Goal: Find specific page/section: Find specific page/section

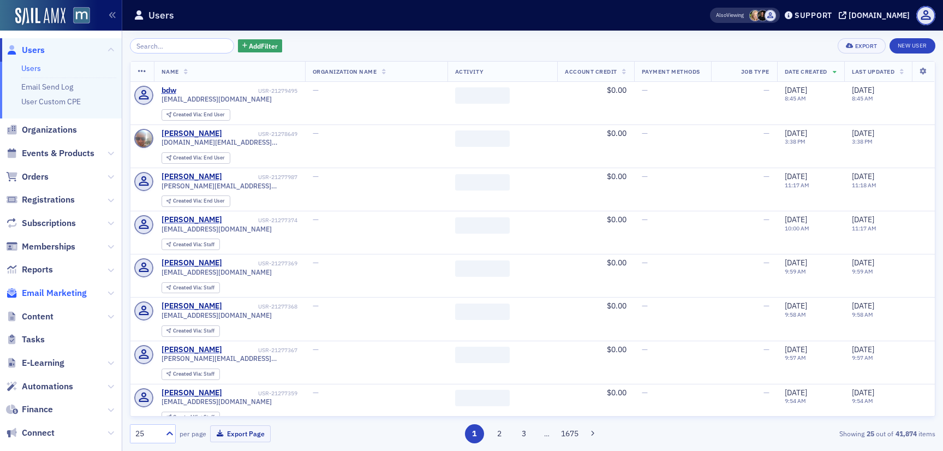
click at [48, 290] on span "Email Marketing" at bounding box center [54, 293] width 65 height 12
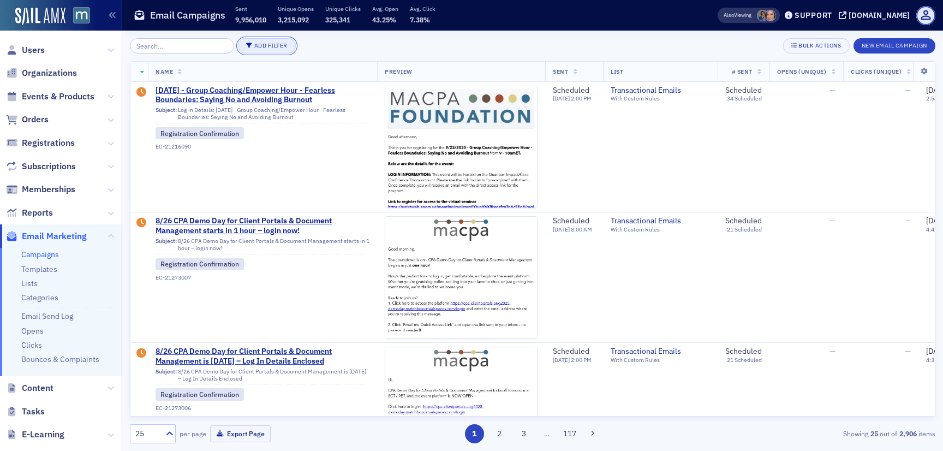
click at [265, 39] on button "Add Filter" at bounding box center [267, 45] width 58 height 15
click at [312, 29] on div "List" at bounding box center [311, 33] width 40 height 10
type input "featur"
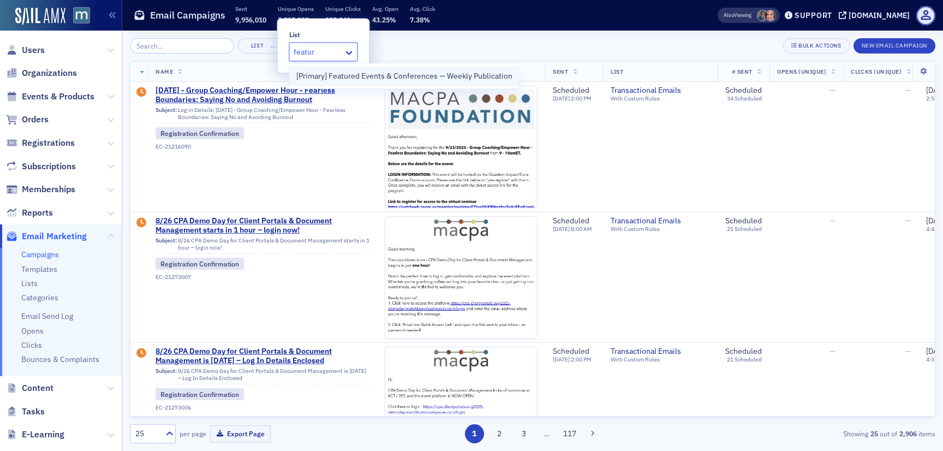
click at [359, 79] on span "[Primary] Featured Events & Conferences — Weekly Publication" at bounding box center [404, 75] width 216 height 11
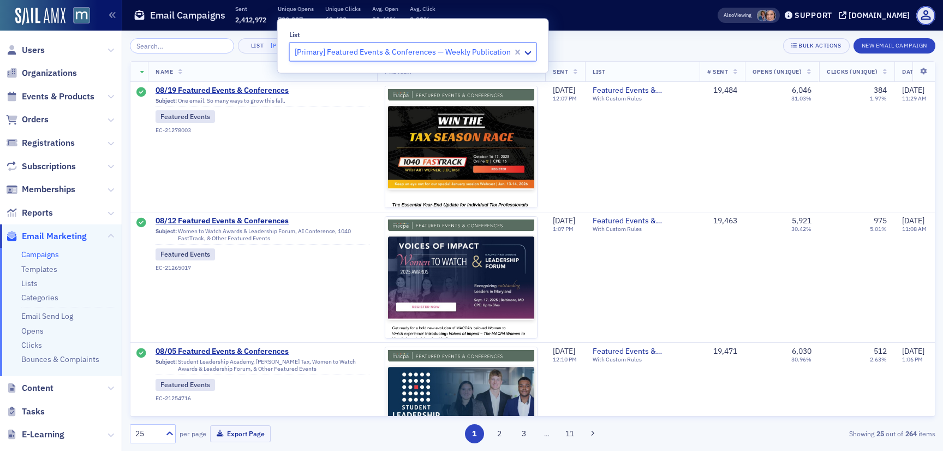
click at [614, 41] on div "List [Primary] Featured Events & Conferences — Weekly Publication × Bulk Action…" at bounding box center [532, 45] width 805 height 15
